Goal: Task Accomplishment & Management: Use online tool/utility

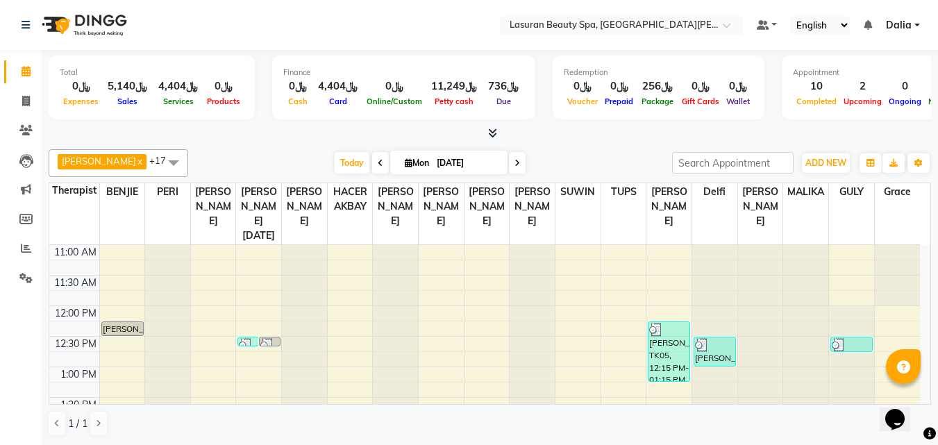
scroll to position [512, 0]
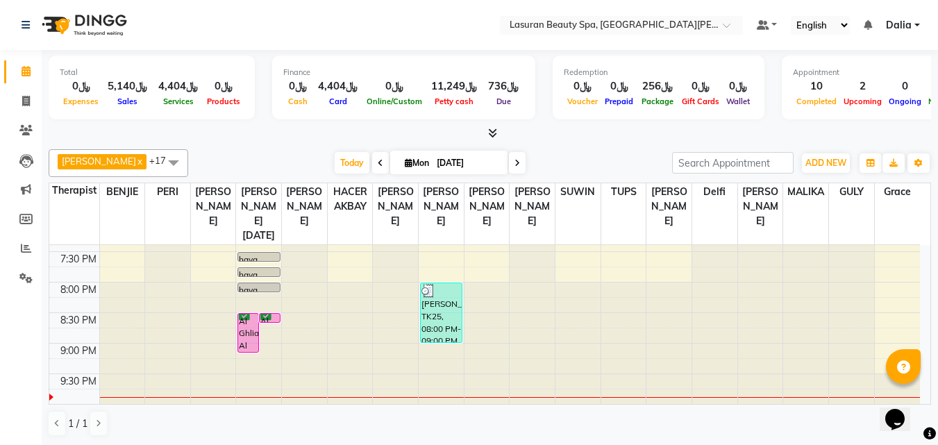
click at [253, 340] on div "Al Ghlia Al Agmi, TK26, 08:30 PM-09:10 PM, Stem Cell Session for Roots | جلسة ا…" at bounding box center [248, 333] width 20 height 38
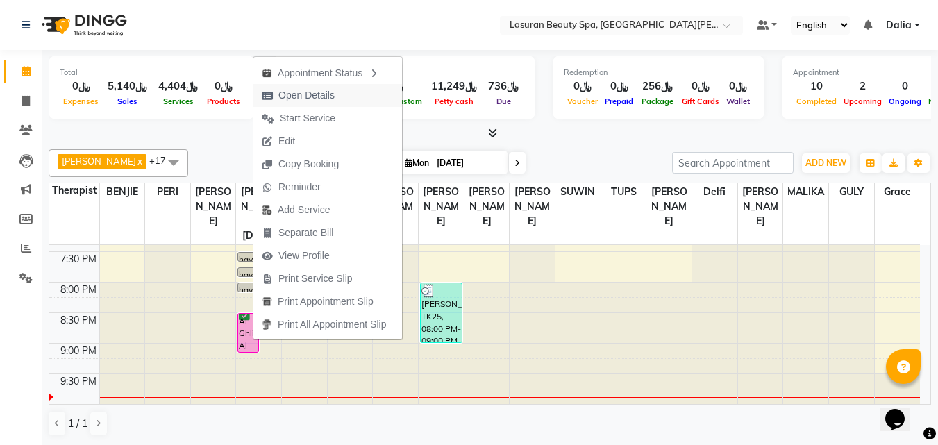
click at [344, 99] on button "Open Details" at bounding box center [327, 95] width 149 height 23
select select "6"
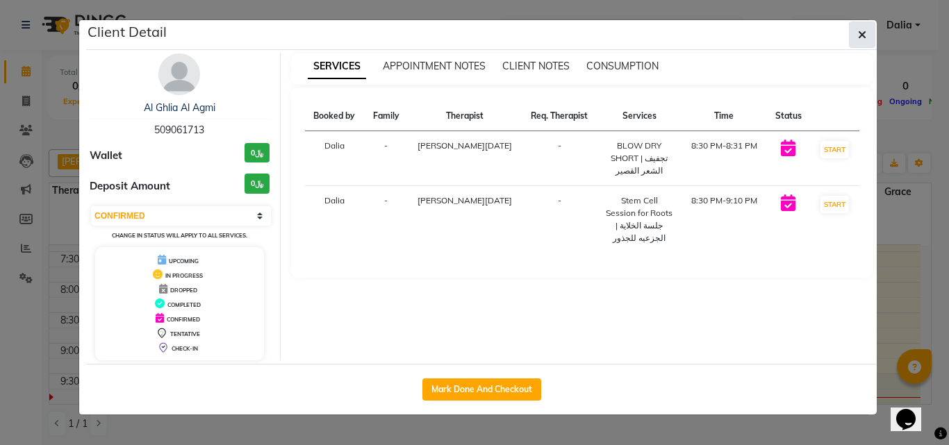
click at [856, 29] on button "button" at bounding box center [862, 35] width 26 height 26
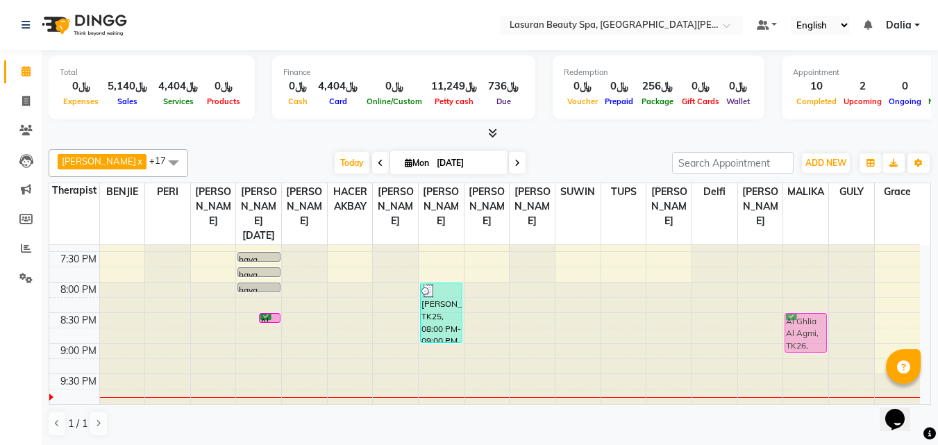
drag, startPoint x: 249, startPoint y: 339, endPoint x: 785, endPoint y: 340, distance: 536.1
click at [810, 336] on tr "[PERSON_NAME], TK01, 12:15 PM-12:30 PM, [GEOGRAPHIC_DATA] | جلسة إياشي دوم Reem…" at bounding box center [484, 69] width 871 height 672
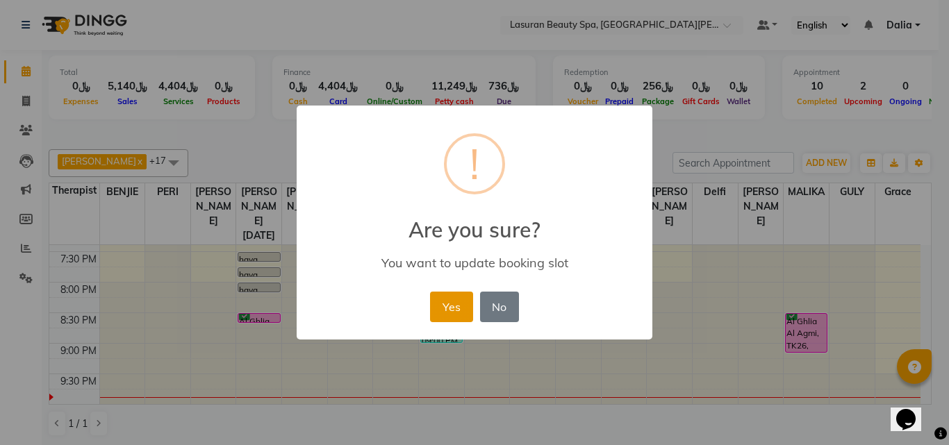
click at [462, 306] on button "Yes" at bounding box center [451, 307] width 42 height 31
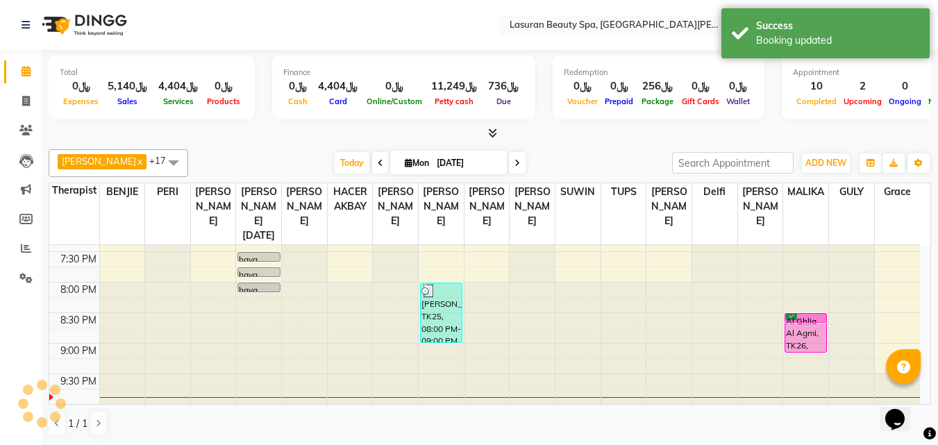
drag, startPoint x: 265, startPoint y: 318, endPoint x: 824, endPoint y: 326, distance: 559.8
click at [824, 326] on tr "[PERSON_NAME], TK01, 12:15 PM-12:30 PM, [GEOGRAPHIC_DATA] | جلسة إياشي دوم Reem…" at bounding box center [484, 69] width 871 height 672
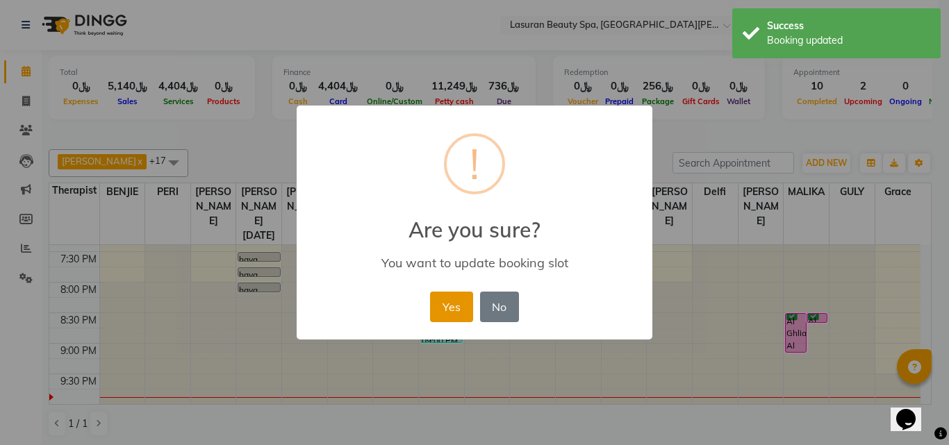
click at [437, 306] on button "Yes" at bounding box center [451, 307] width 42 height 31
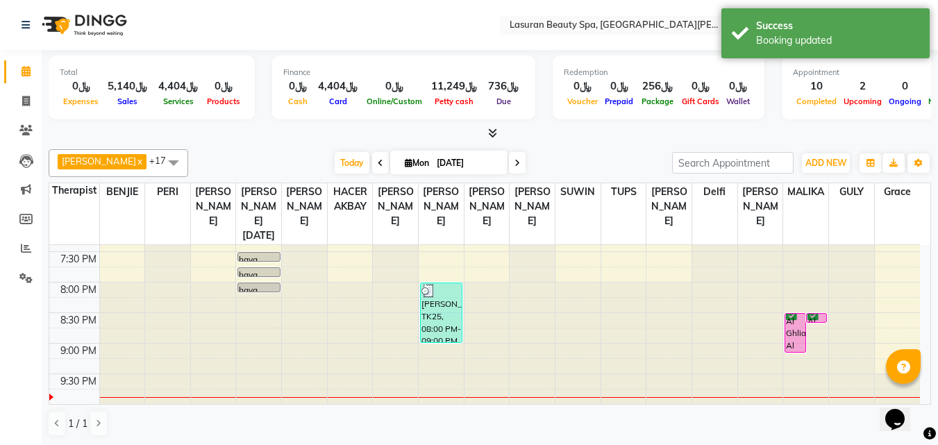
click at [794, 342] on div "Al Ghlia Al Agmi, TK26, 08:30 PM-09:10 PM, Stem Cell Session for Roots | جلسة ا…" at bounding box center [795, 333] width 20 height 38
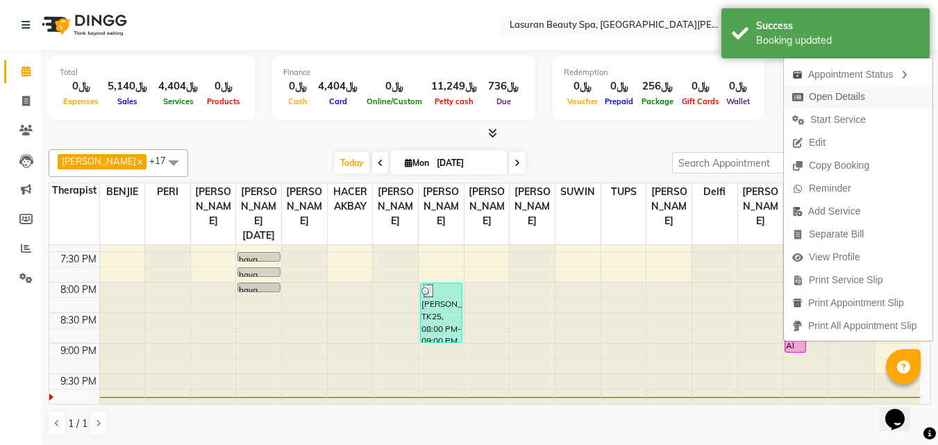
click at [825, 100] on span "Open Details" at bounding box center [837, 97] width 56 height 15
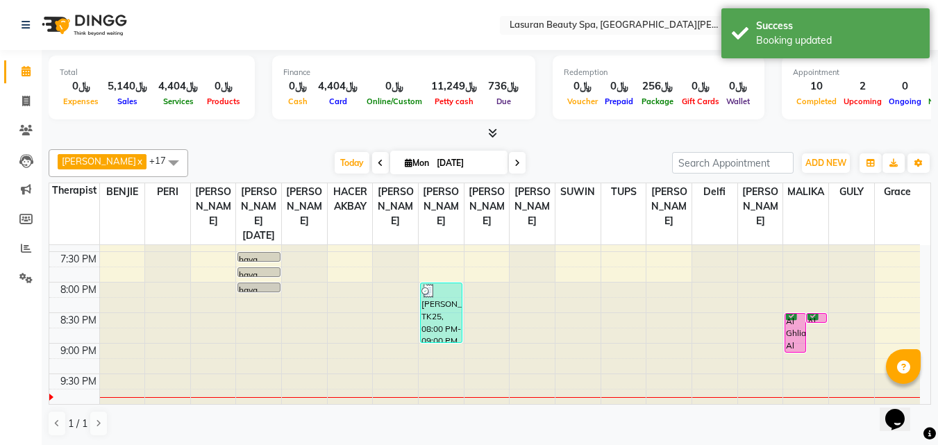
click at [807, 319] on div at bounding box center [817, 322] width 20 height 6
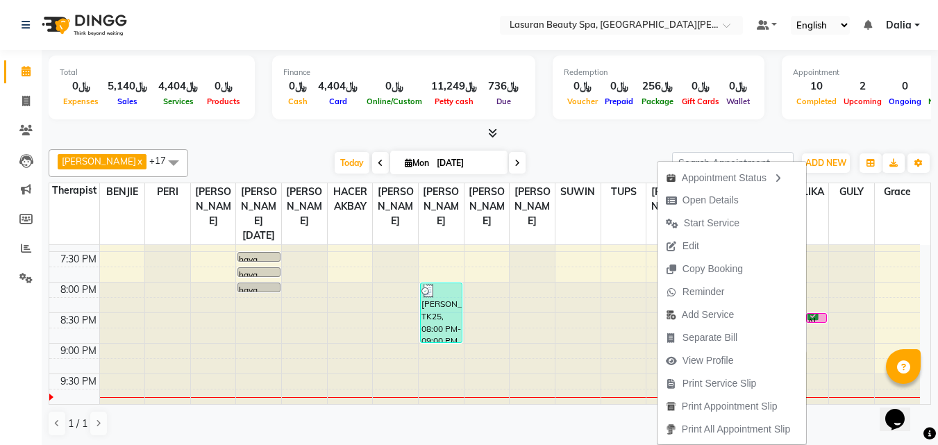
click at [839, 129] on div at bounding box center [490, 133] width 883 height 15
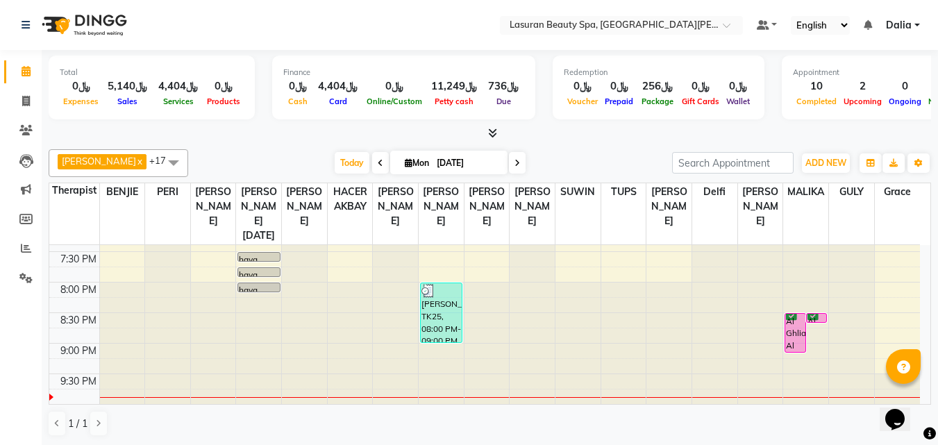
click at [792, 339] on div "Al Ghlia Al Agmi, TK26, 08:30 PM-09:10 PM, Stem Cell Session for Roots | جلسة ا…" at bounding box center [795, 333] width 20 height 38
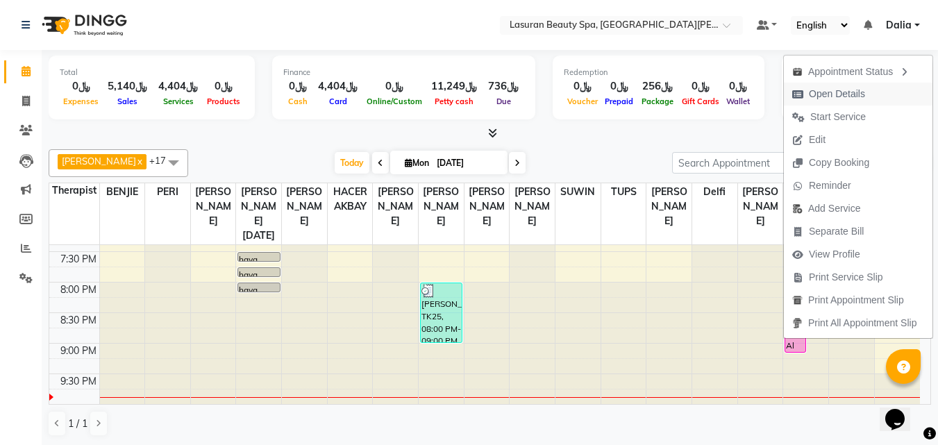
click at [820, 94] on span "Open Details" at bounding box center [837, 94] width 56 height 15
select select "6"
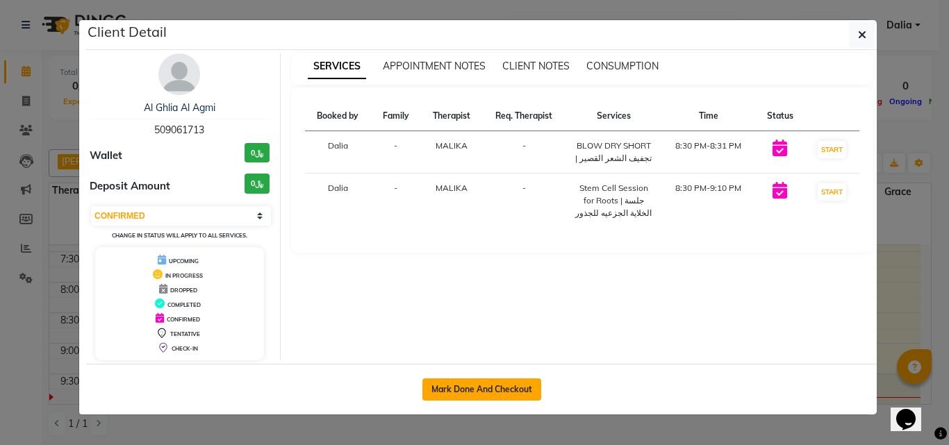
click at [515, 384] on button "Mark Done And Checkout" at bounding box center [481, 389] width 119 height 22
select select "service"
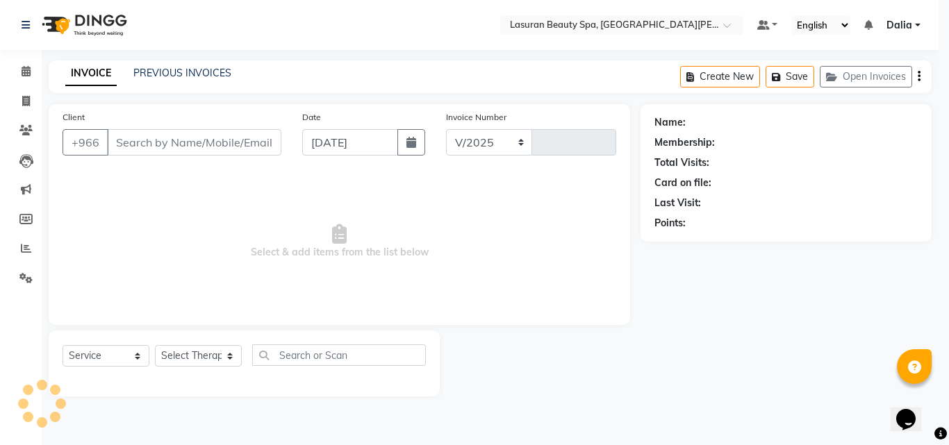
select select "6941"
type input "1372"
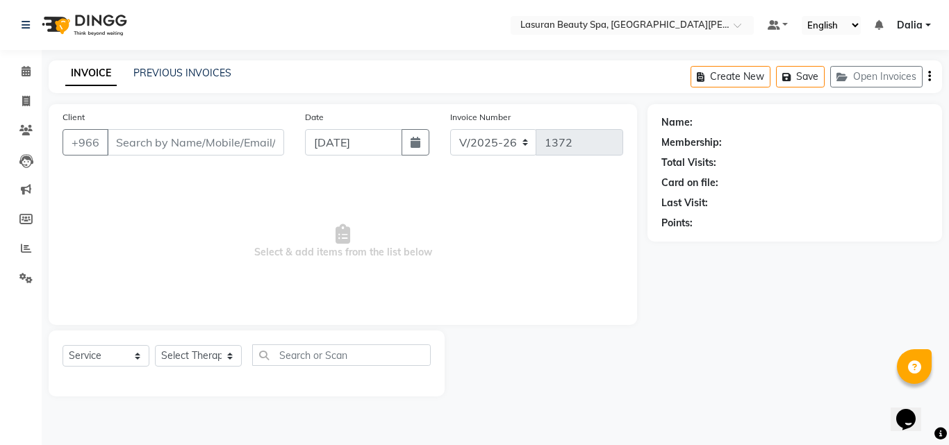
select select "V"
select select "66975"
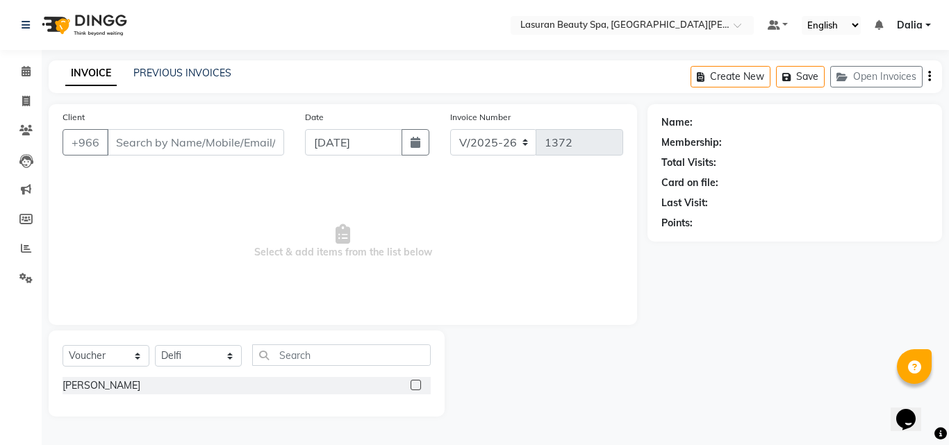
type input "509061713"
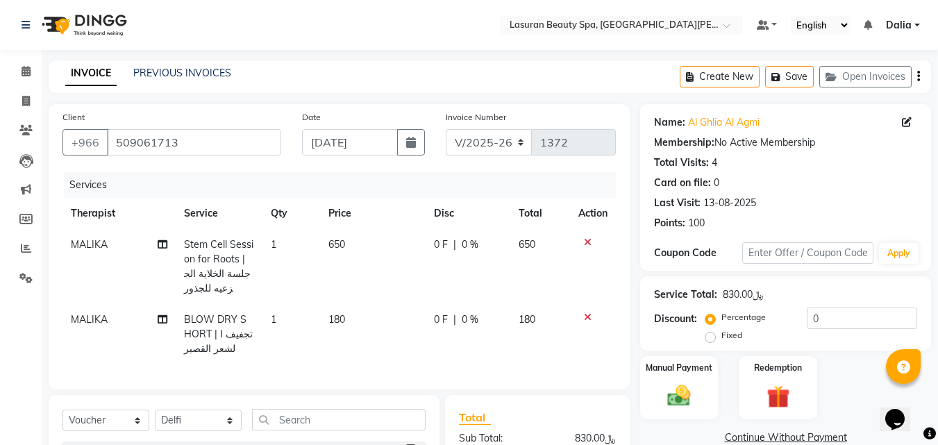
click at [584, 245] on icon at bounding box center [588, 242] width 8 height 10
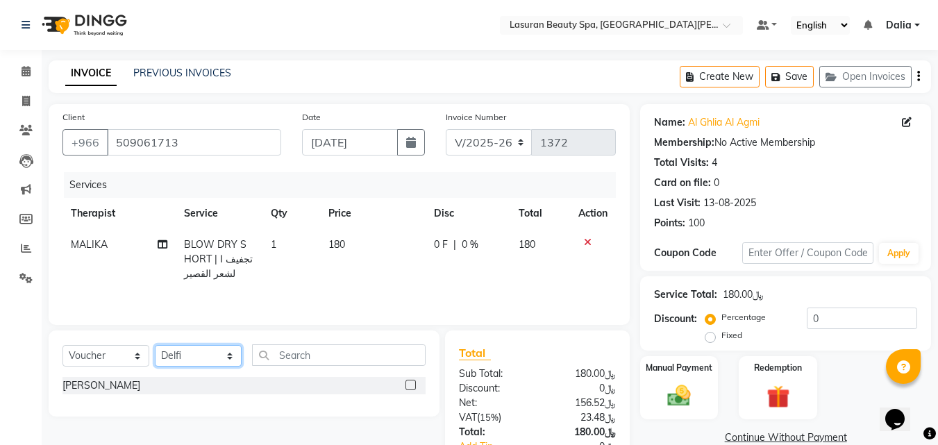
click at [165, 353] on select "Select Therapist [PERSON_NAME] MANDAL [PERSON_NAME] HACER AKBAY [PERSON_NAME][D…" at bounding box center [198, 356] width 87 height 22
select select "67194"
click at [155, 345] on select "Select Therapist [PERSON_NAME] MANDAL [PERSON_NAME] HACER AKBAY [PERSON_NAME][D…" at bounding box center [198, 356] width 87 height 22
click at [133, 358] on select "Select Service Product Membership Package Voucher Prepaid Gift Card" at bounding box center [105, 356] width 87 height 22
select select "service"
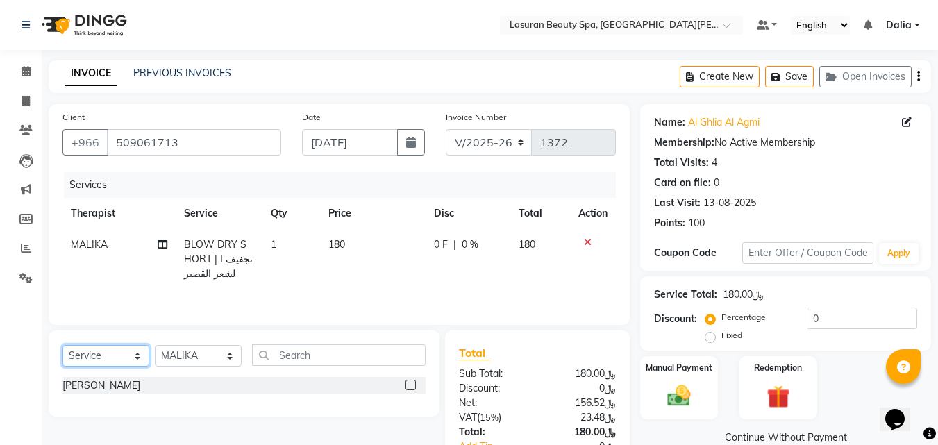
click at [62, 345] on select "Select Service Product Membership Package Voucher Prepaid Gift Card" at bounding box center [105, 356] width 87 height 22
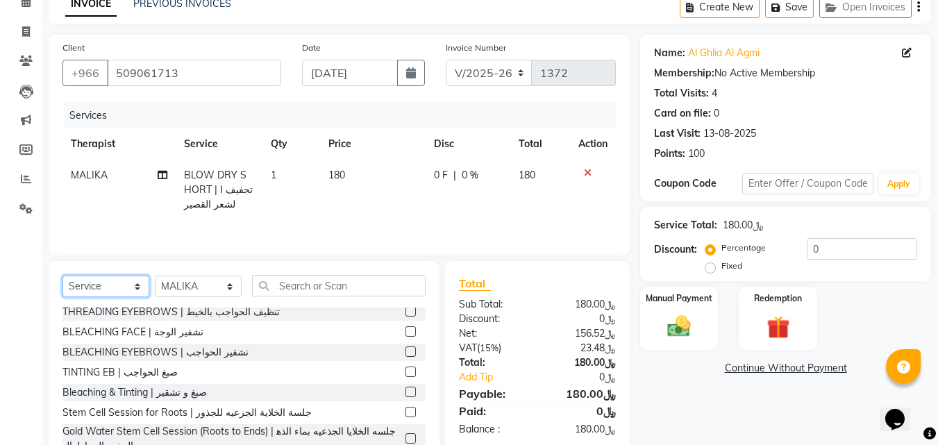
scroll to position [715, 0]
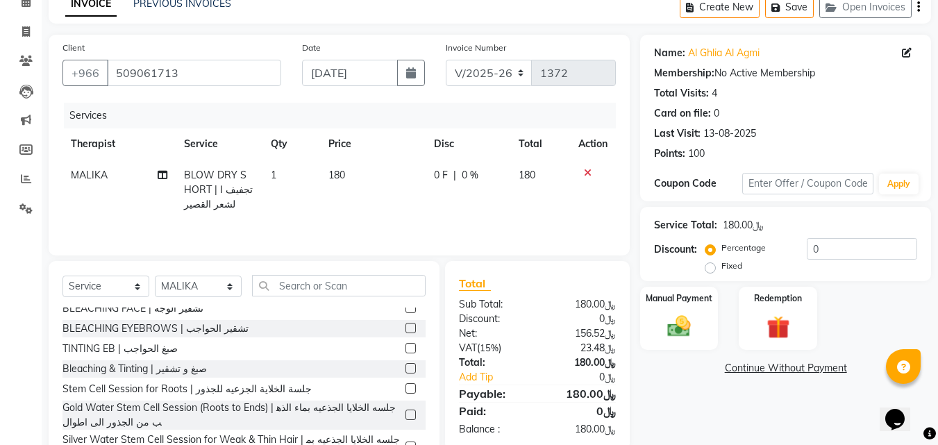
click at [406, 410] on label at bounding box center [411, 415] width 10 height 10
click at [406, 411] on input "checkbox" at bounding box center [410, 415] width 9 height 9
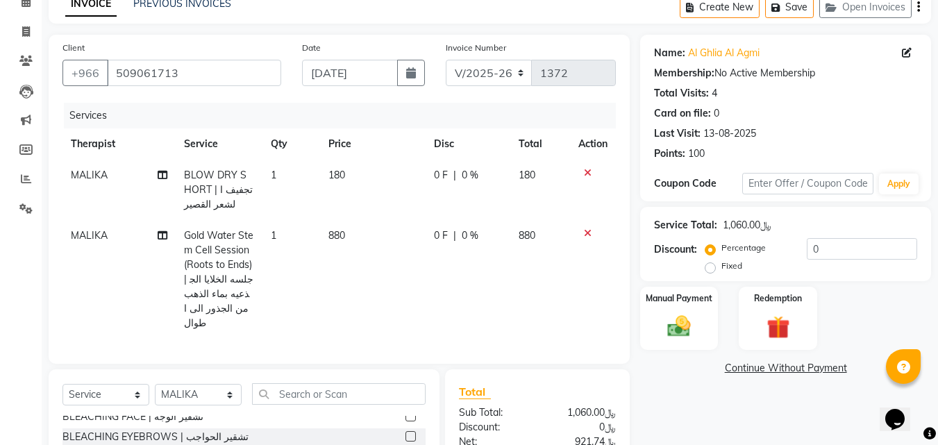
checkbox input "false"
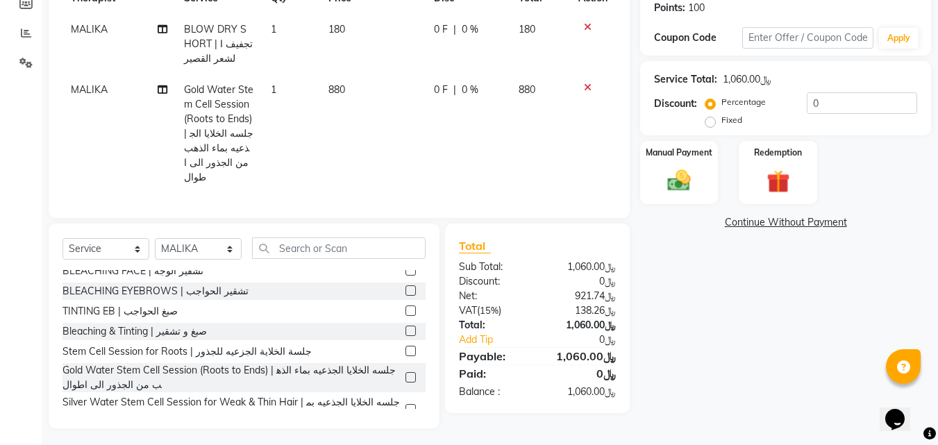
click at [406, 404] on label at bounding box center [411, 409] width 10 height 10
click at [406, 406] on input "checkbox" at bounding box center [410, 410] width 9 height 9
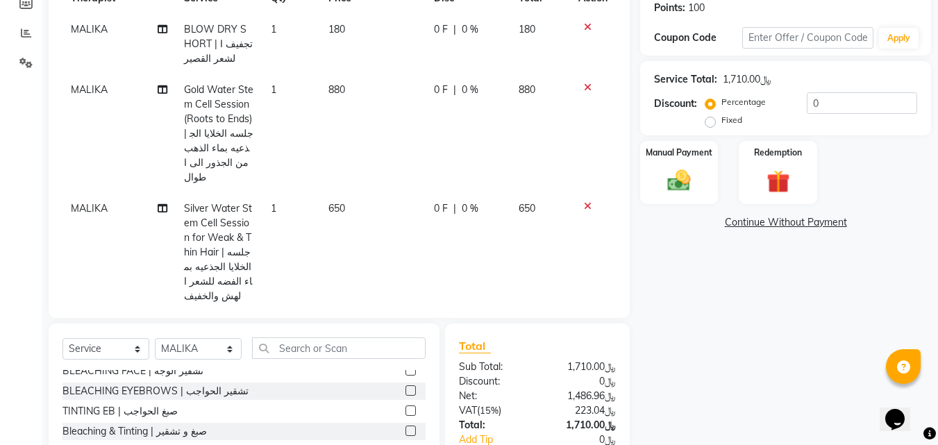
checkbox input "false"
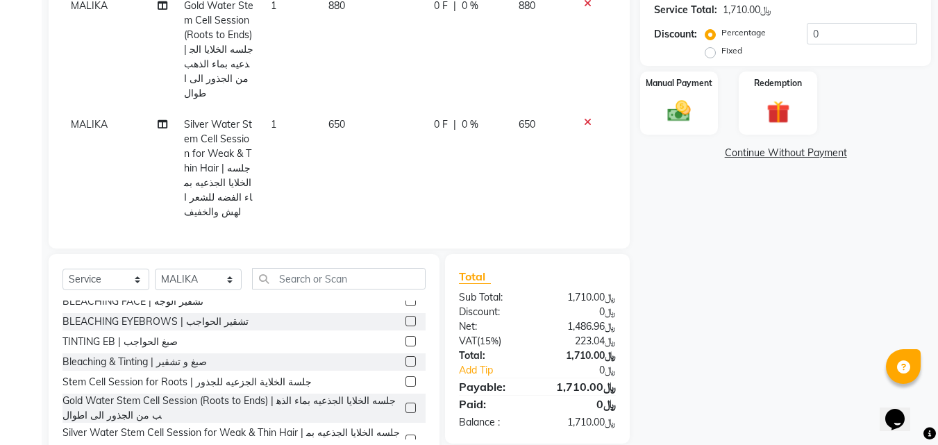
scroll to position [146, 0]
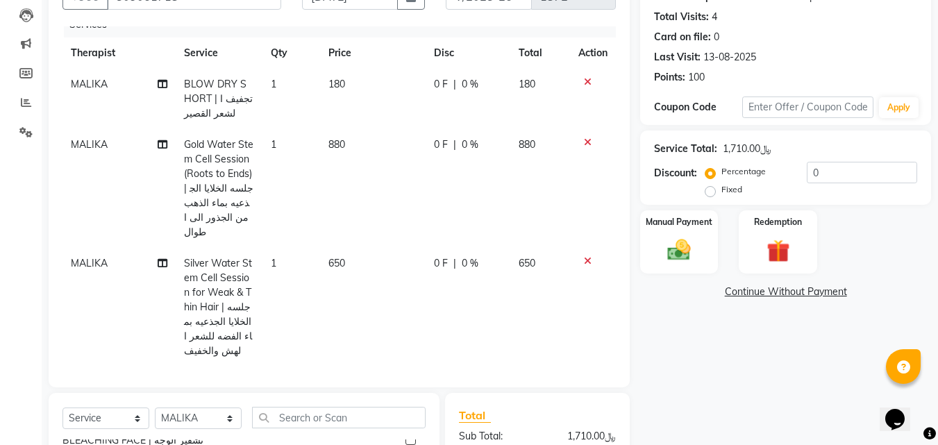
click at [584, 144] on icon at bounding box center [588, 142] width 8 height 10
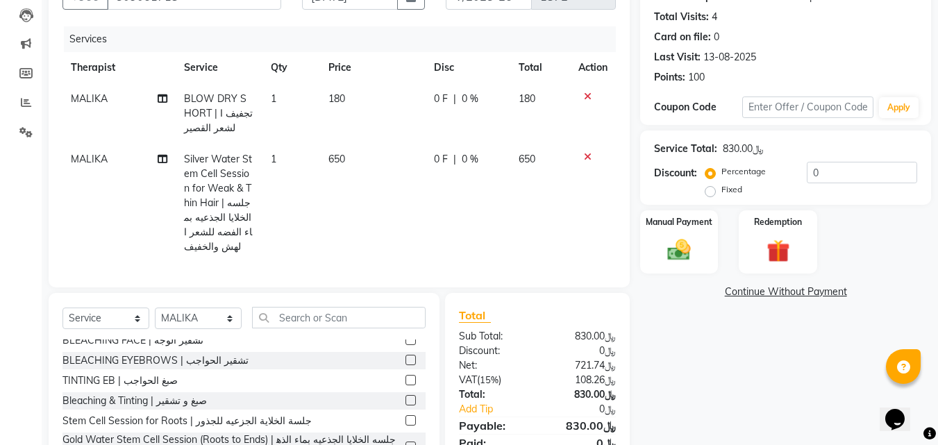
scroll to position [215, 0]
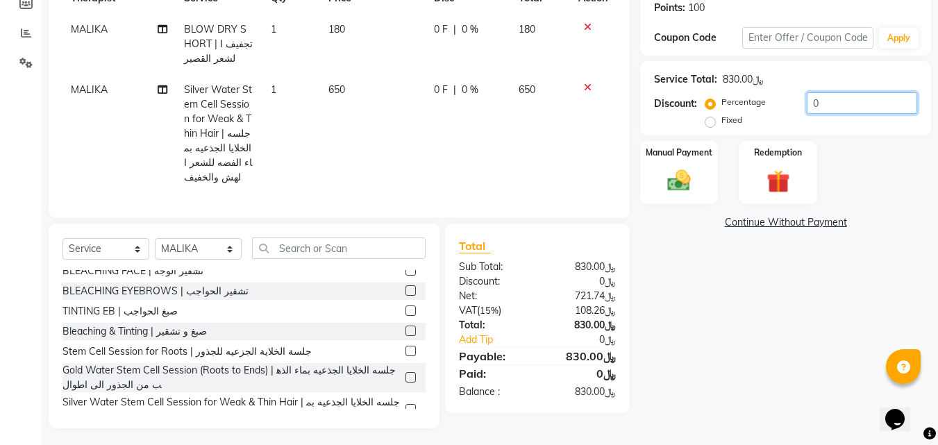
click at [833, 103] on input "0" at bounding box center [862, 103] width 110 height 22
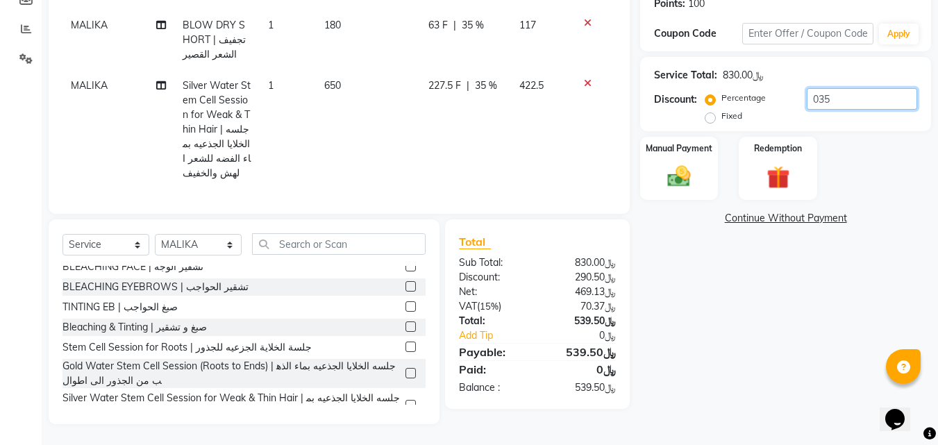
type input "035"
click at [672, 175] on img at bounding box center [679, 176] width 39 height 28
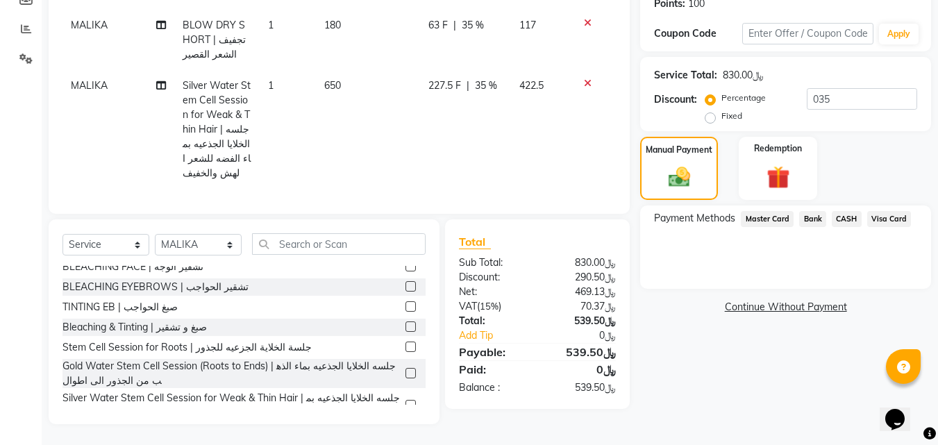
click at [885, 211] on span "Visa Card" at bounding box center [889, 219] width 44 height 16
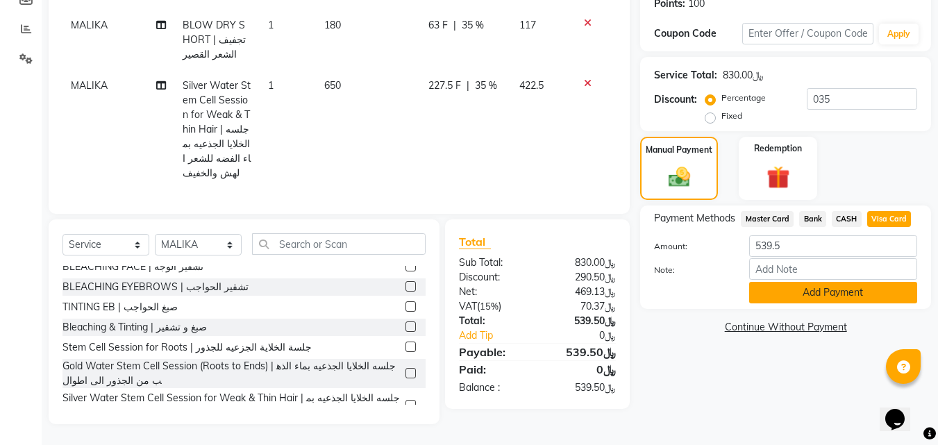
click at [851, 283] on button "Add Payment" at bounding box center [833, 293] width 168 height 22
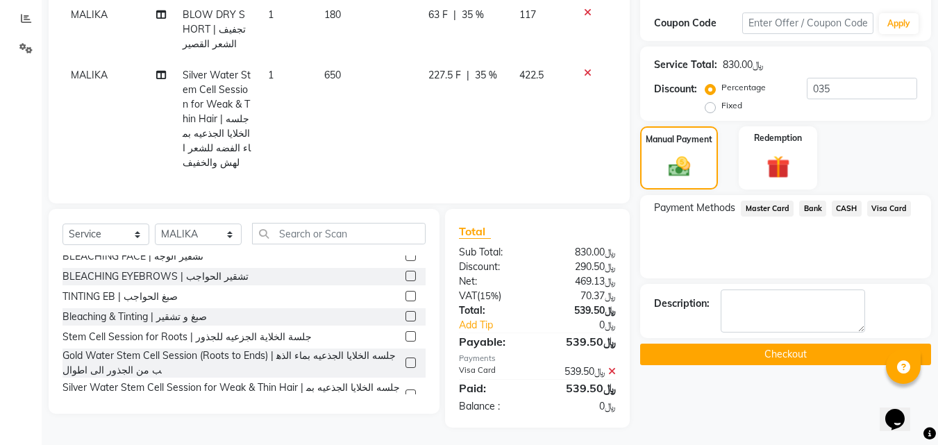
click at [774, 363] on button "Checkout" at bounding box center [785, 355] width 291 height 22
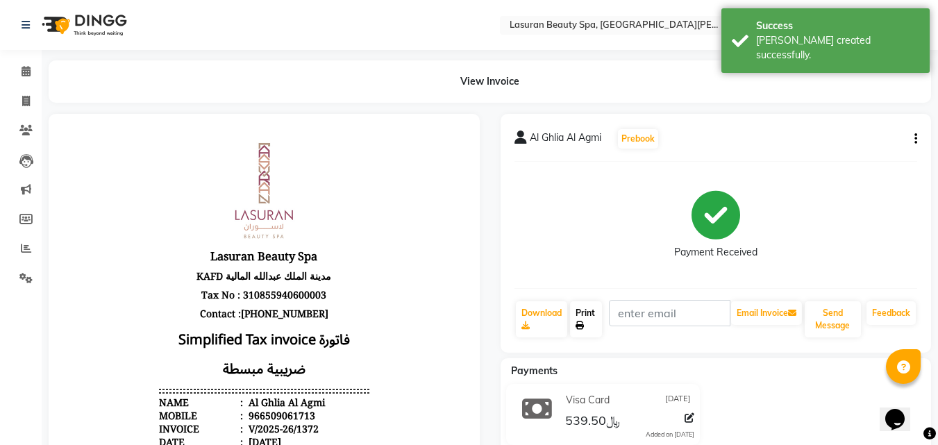
click at [592, 326] on link "Print" at bounding box center [586, 319] width 32 height 36
